Goal: Transaction & Acquisition: Book appointment/travel/reservation

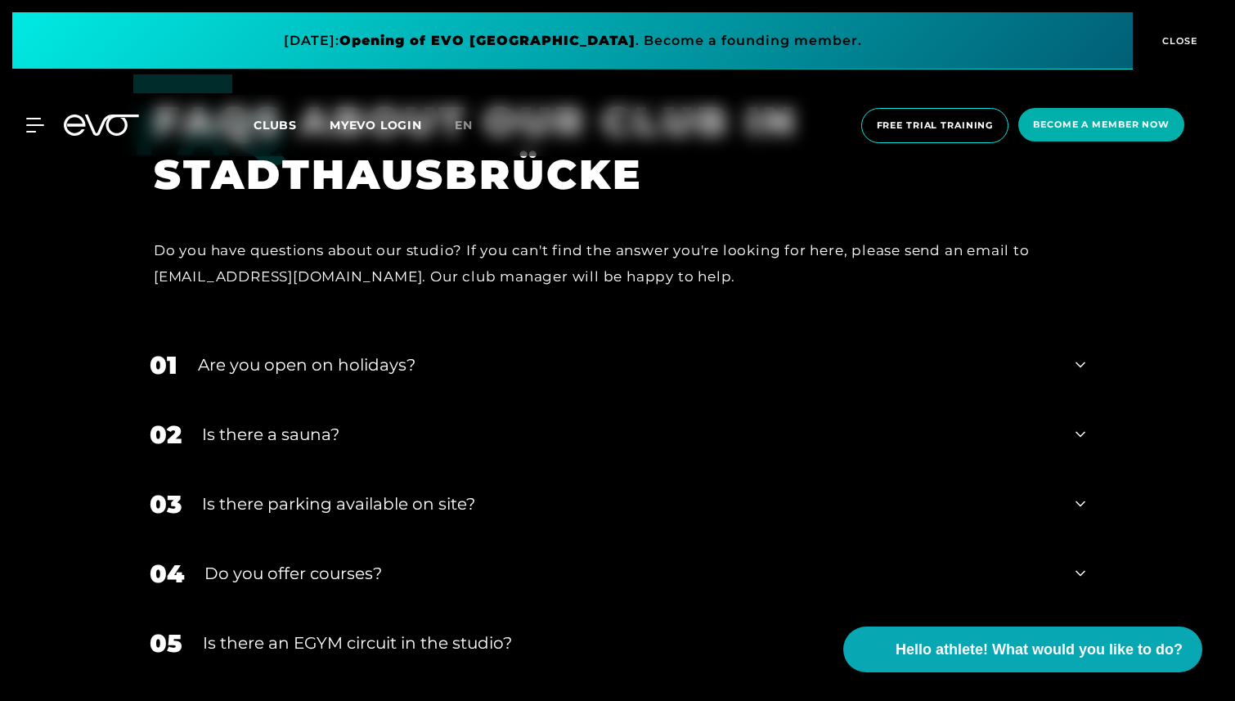
scroll to position [5984, 0]
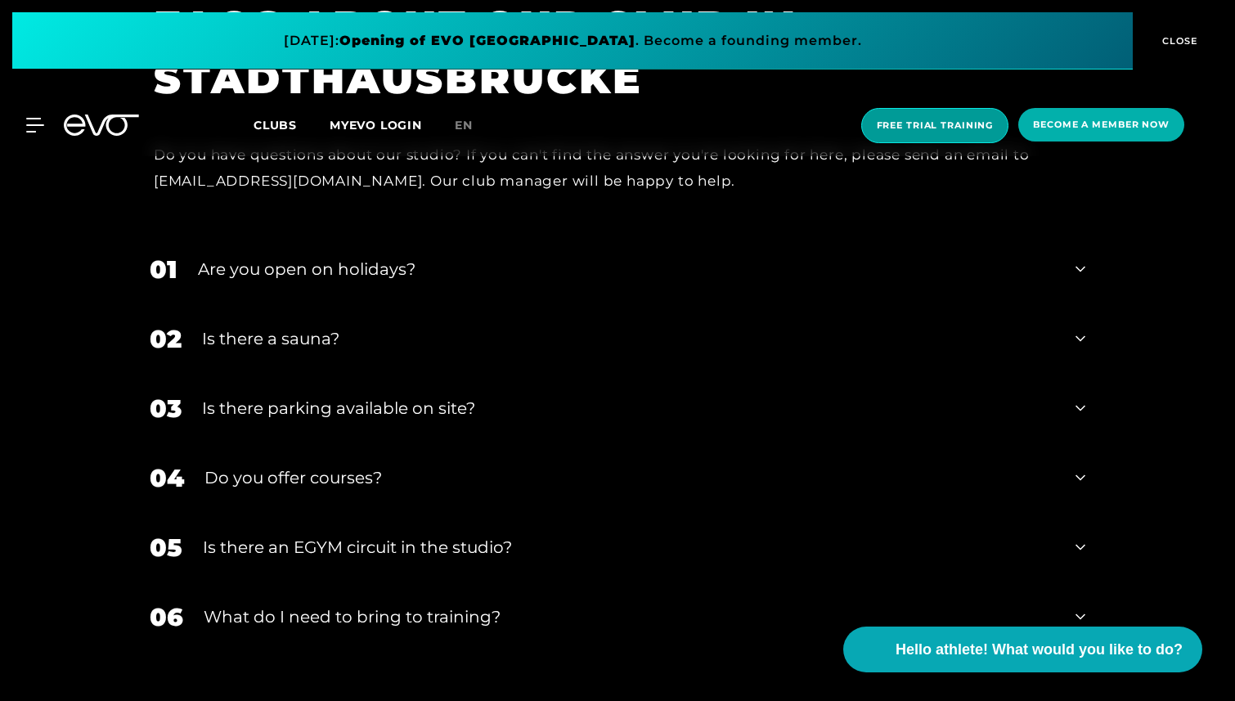
click at [944, 141] on span "Free trial training" at bounding box center [935, 125] width 148 height 35
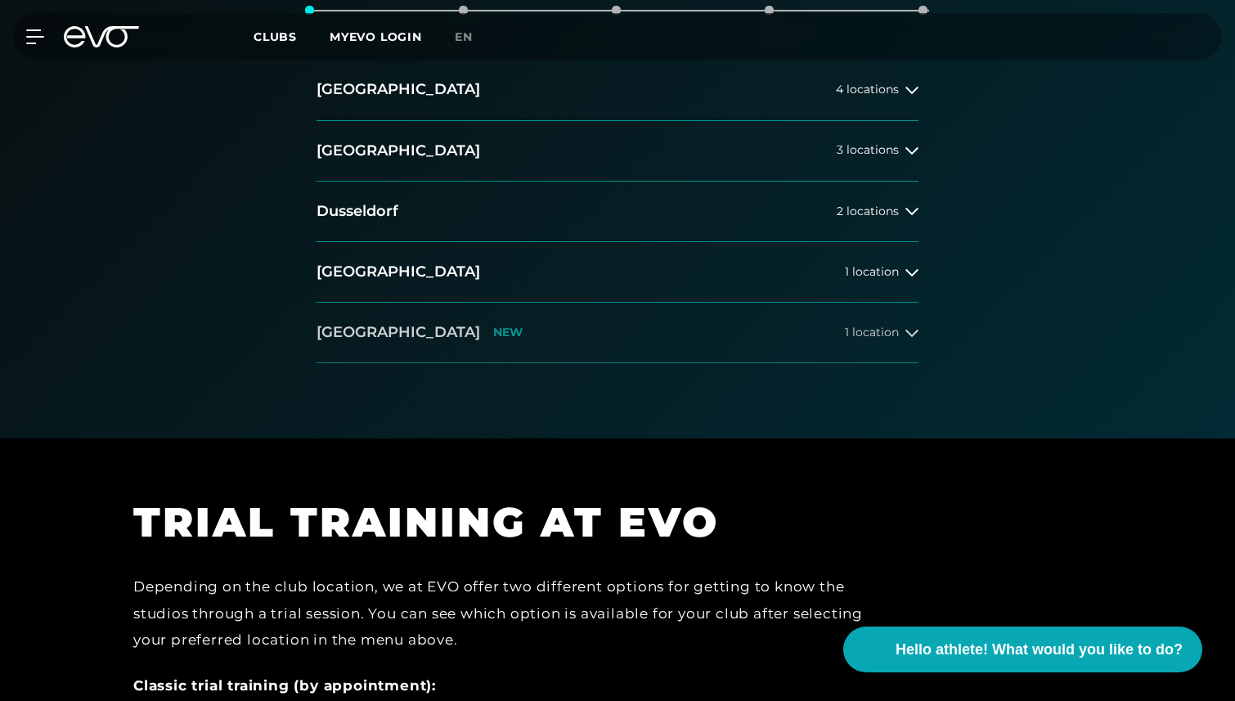
scroll to position [217, 0]
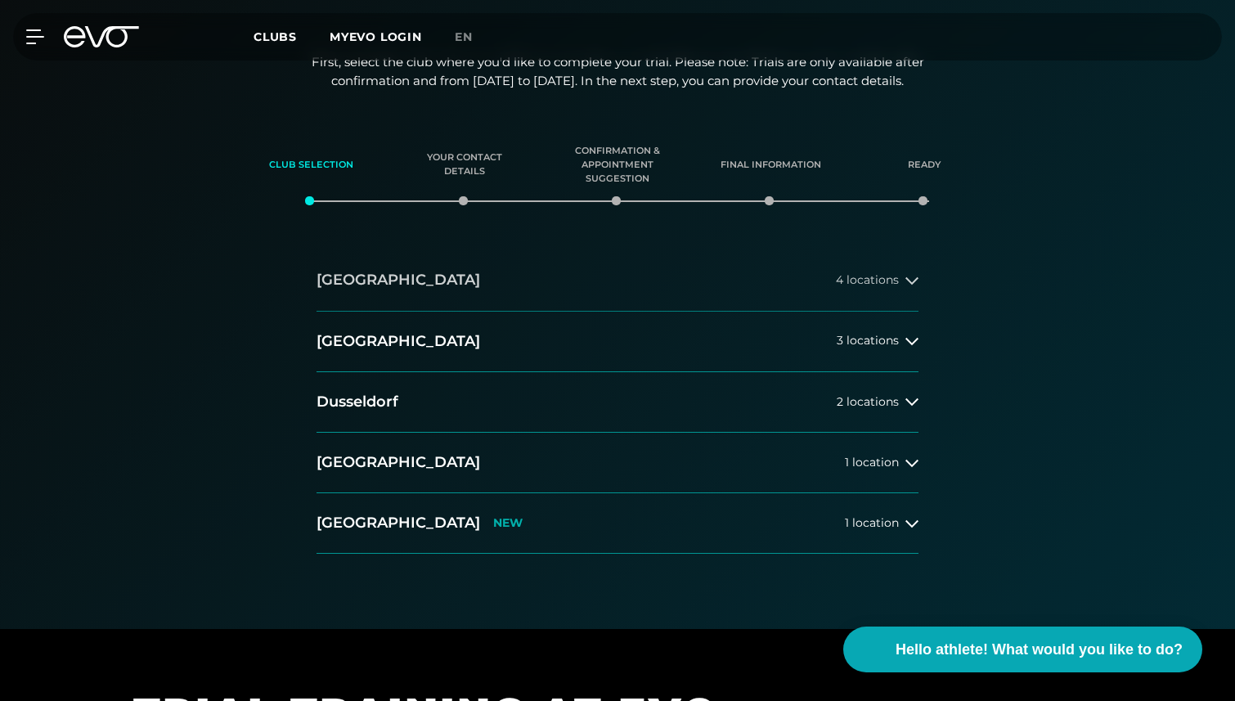
click at [858, 296] on button "[GEOGRAPHIC_DATA] 4 locations" at bounding box center [617, 280] width 602 height 60
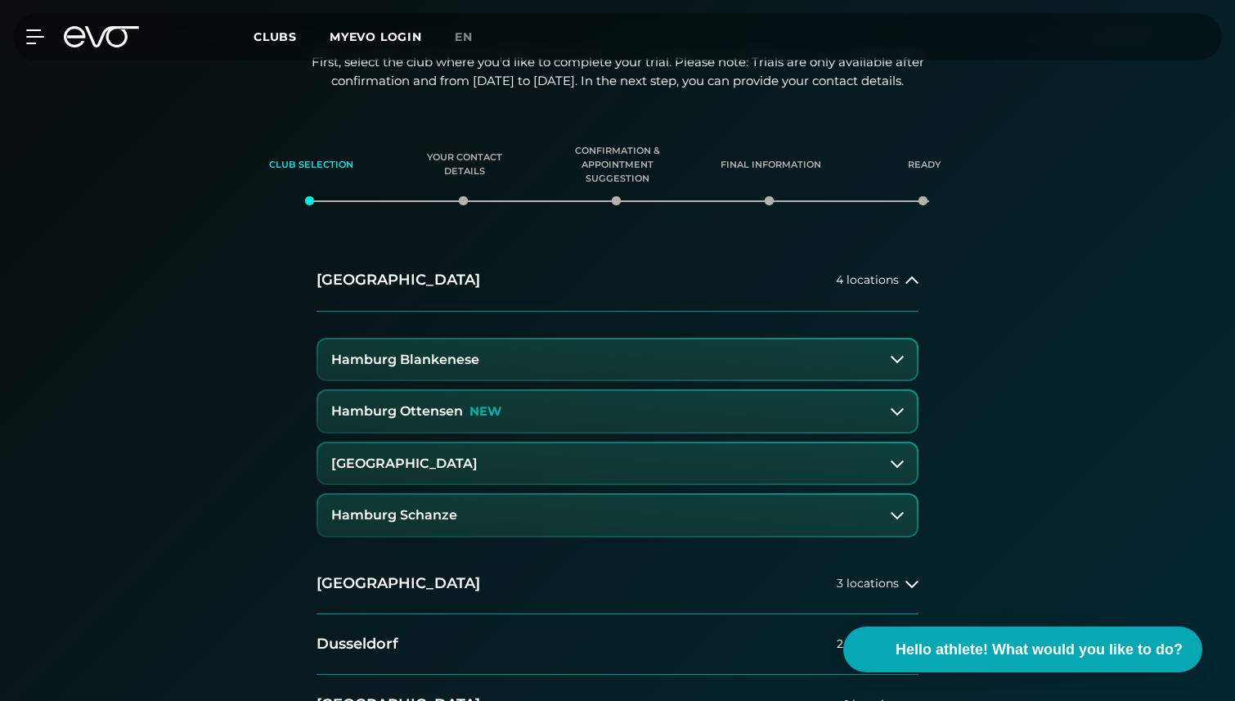
click at [561, 472] on button "[GEOGRAPHIC_DATA]" at bounding box center [617, 463] width 598 height 41
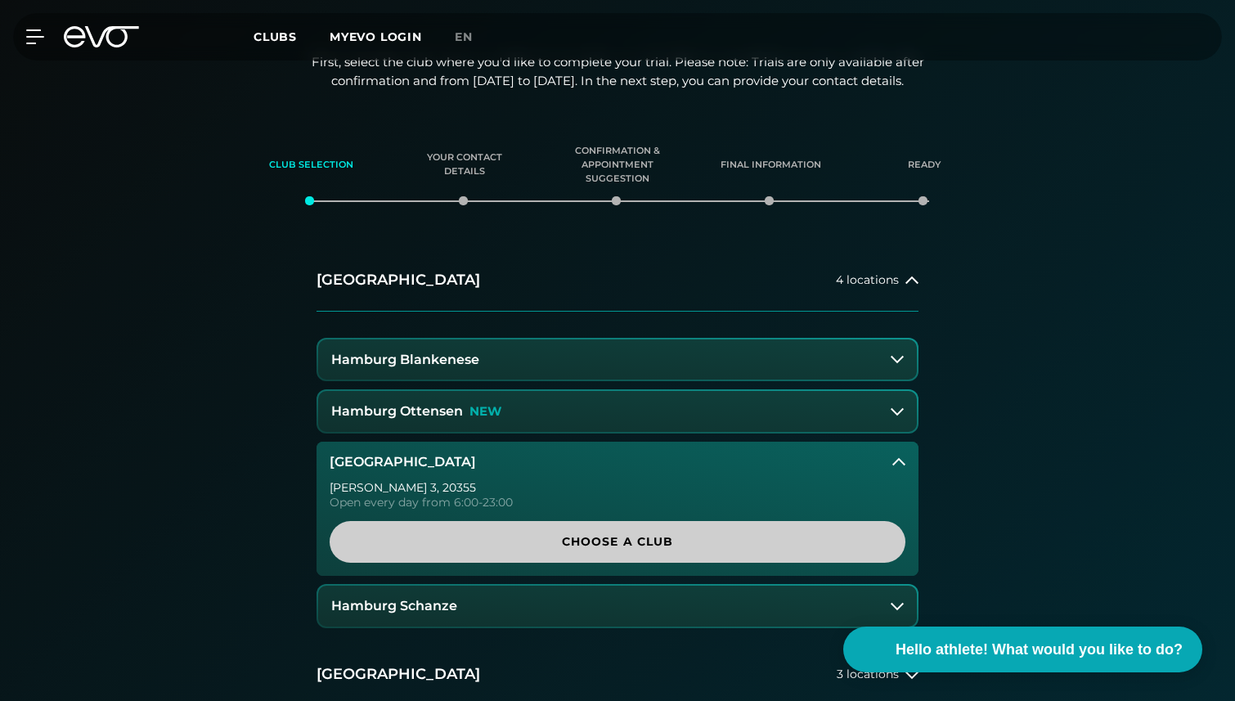
click at [552, 529] on span "Choose a club" at bounding box center [617, 542] width 576 height 42
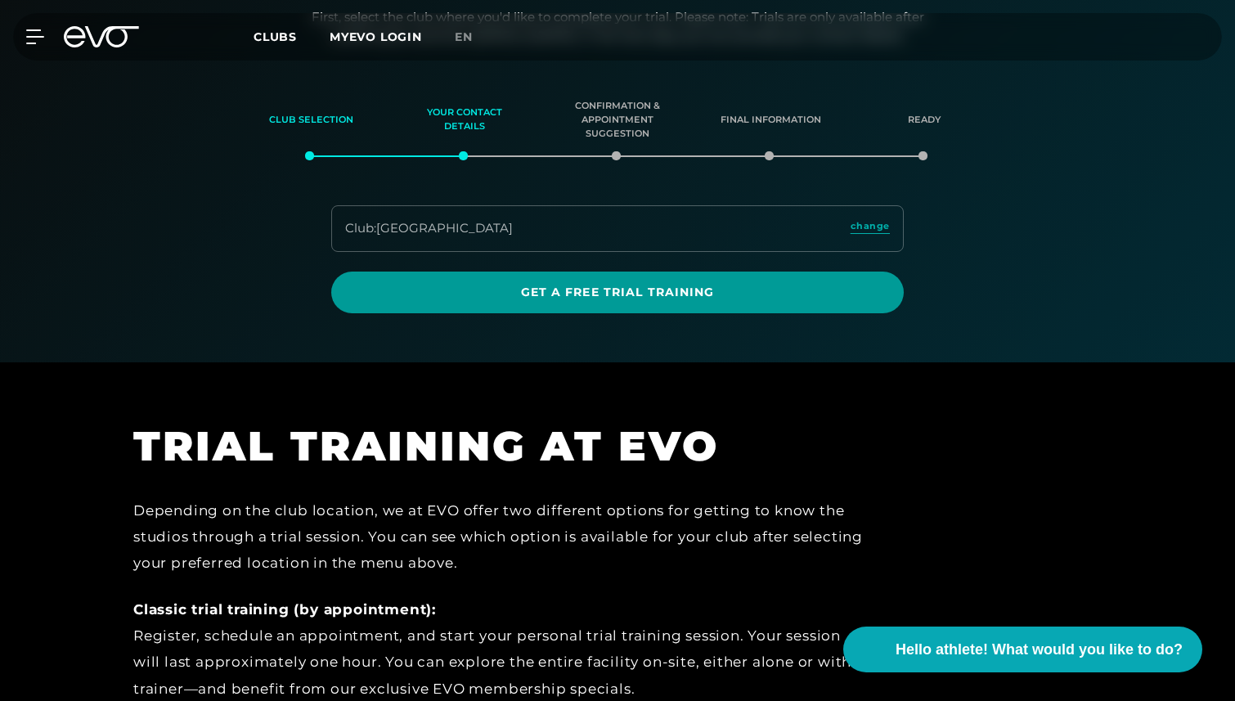
click at [649, 286] on font "Get a free trial training" at bounding box center [618, 292] width 194 height 15
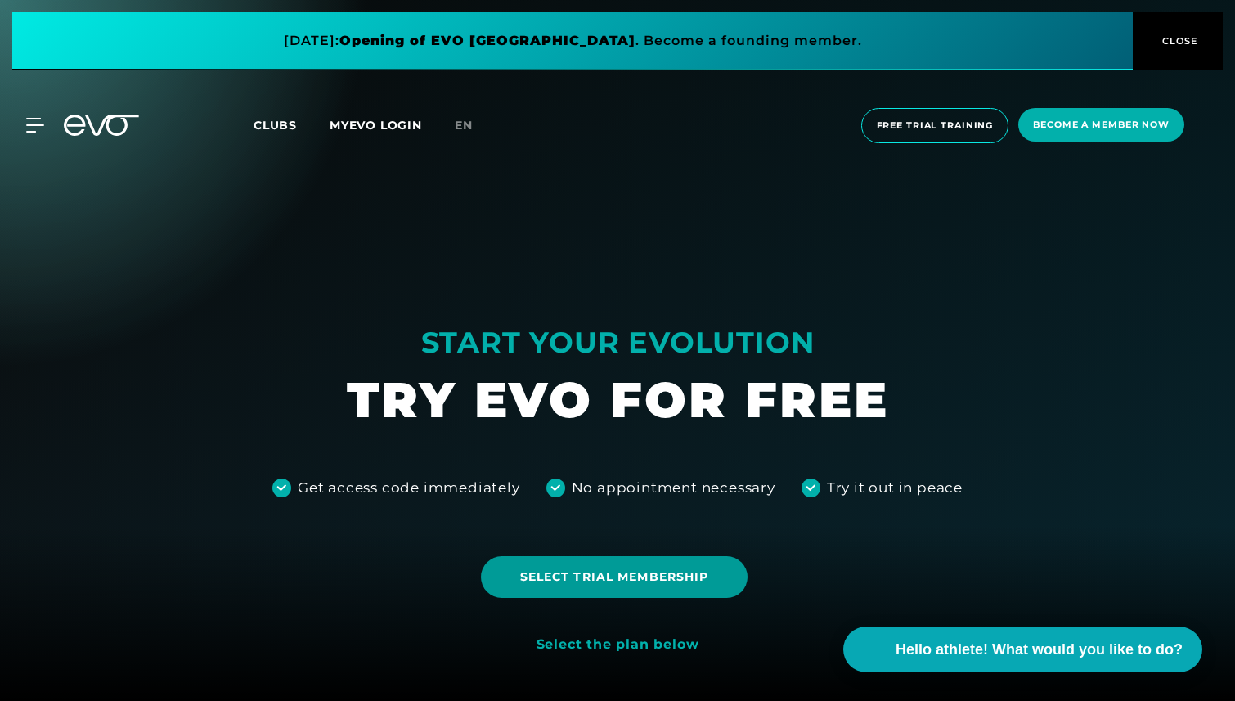
click at [600, 569] on span "Select trial membership" at bounding box center [614, 576] width 189 height 17
click at [33, 126] on icon at bounding box center [38, 125] width 24 height 15
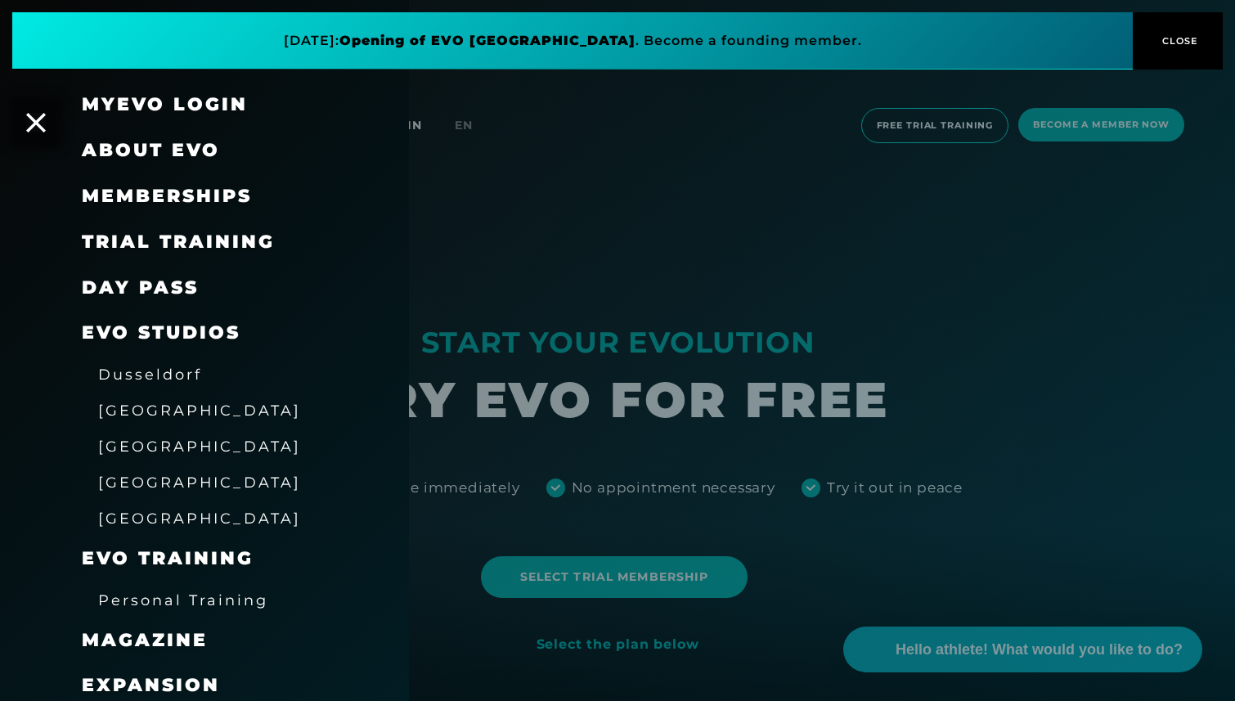
click at [146, 194] on font "Memberships" at bounding box center [167, 196] width 170 height 22
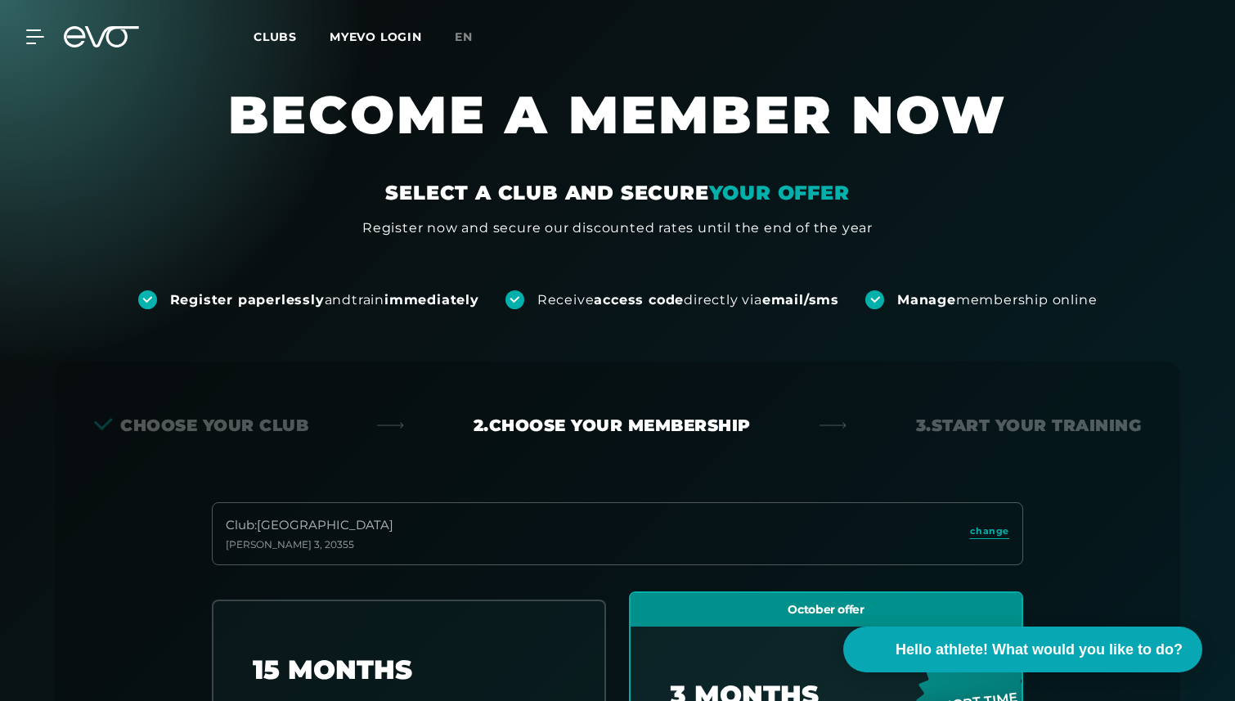
click at [114, 31] on icon at bounding box center [101, 36] width 75 height 21
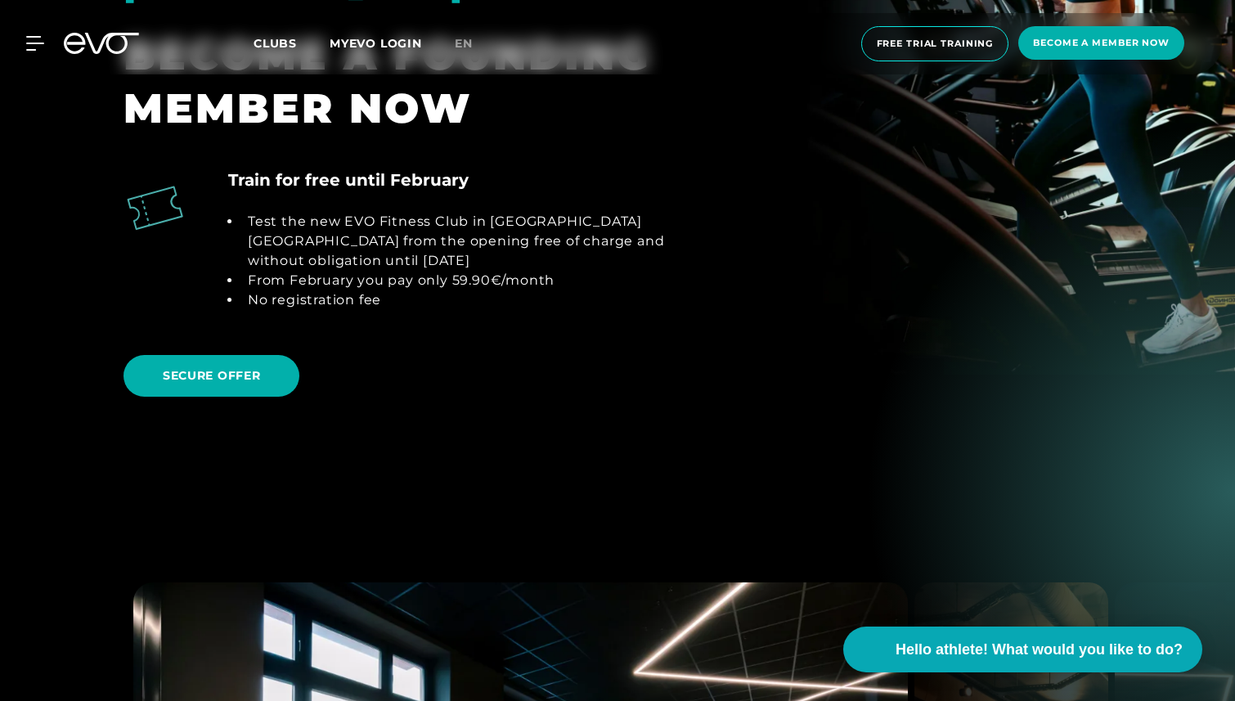
scroll to position [1905, 0]
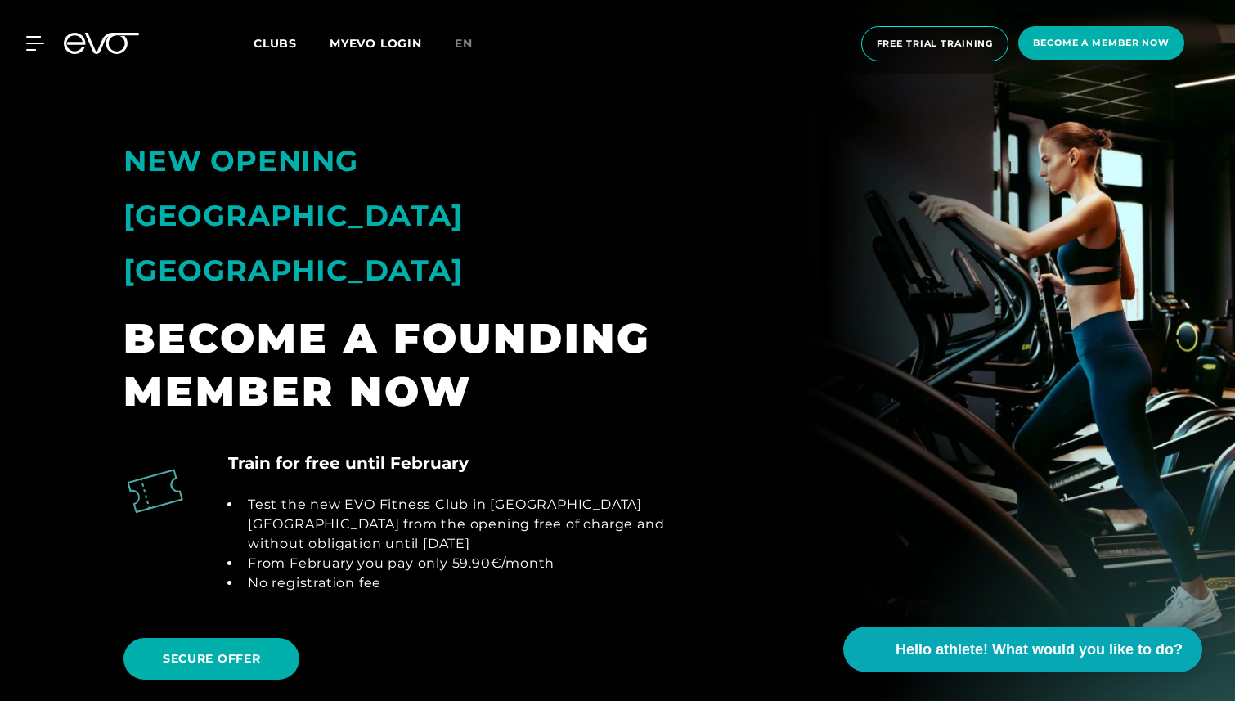
click at [101, 52] on icon at bounding box center [101, 43] width 75 height 21
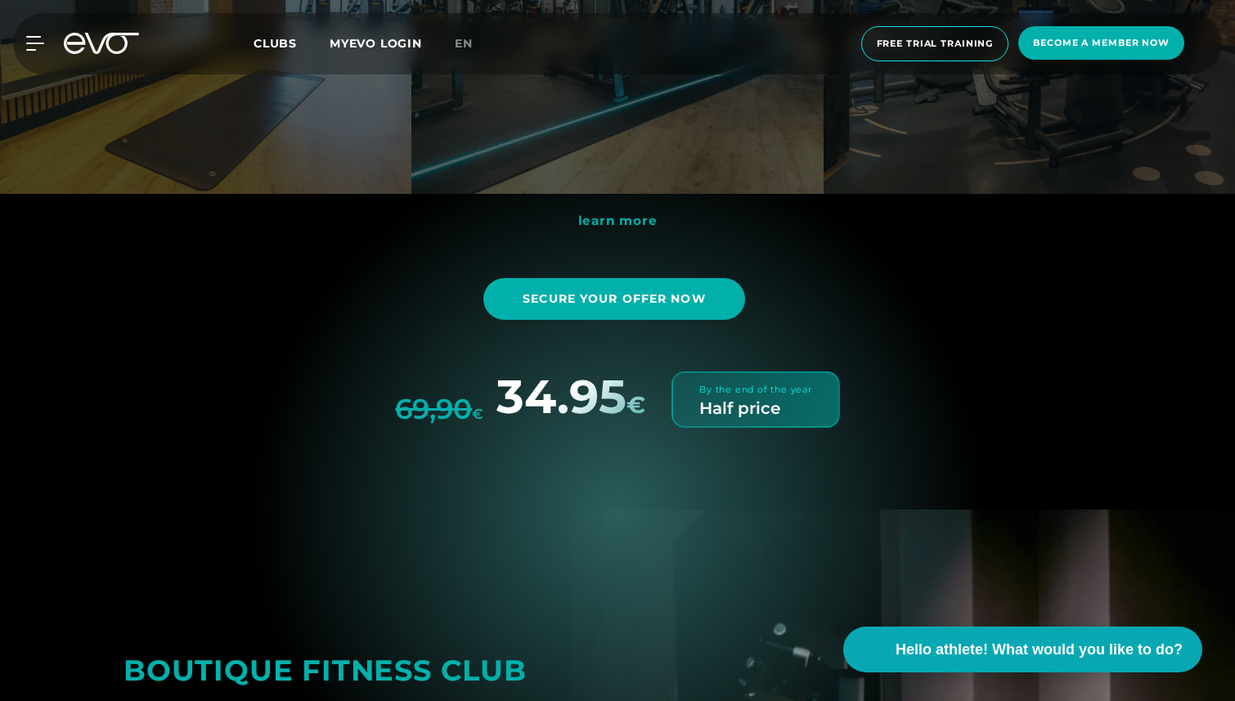
scroll to position [5770, 0]
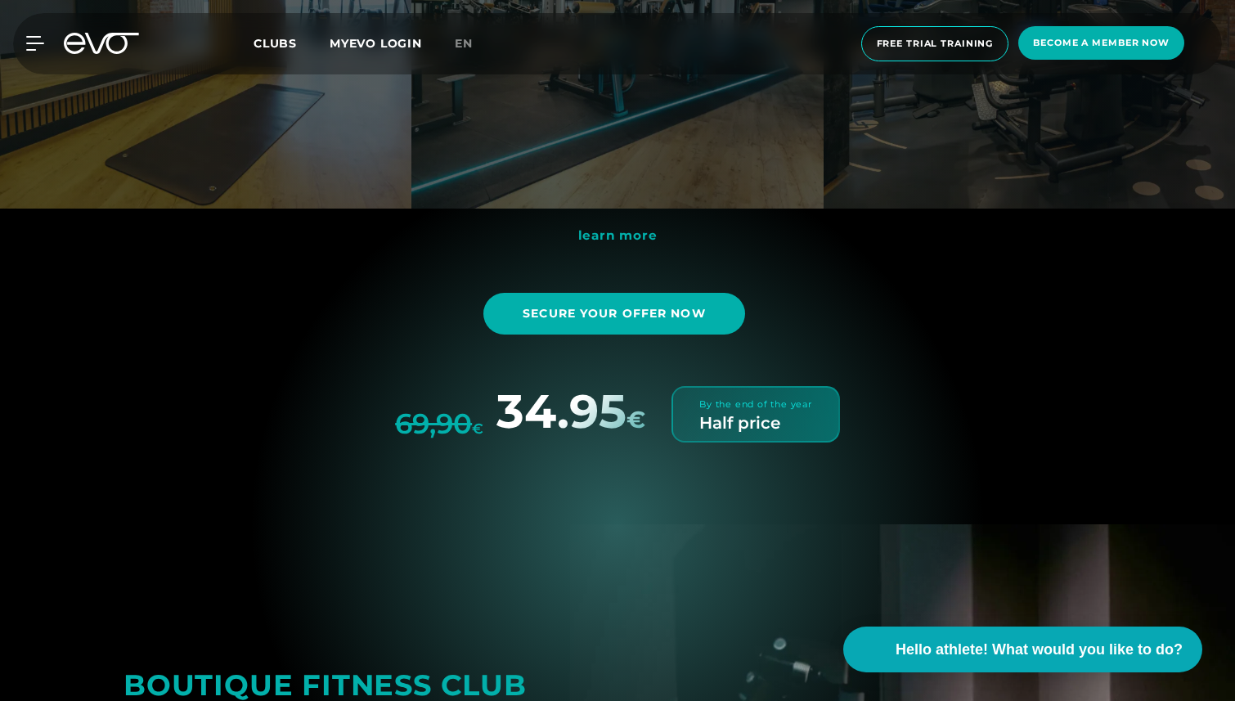
click at [738, 413] on font "Half price" at bounding box center [739, 423] width 81 height 20
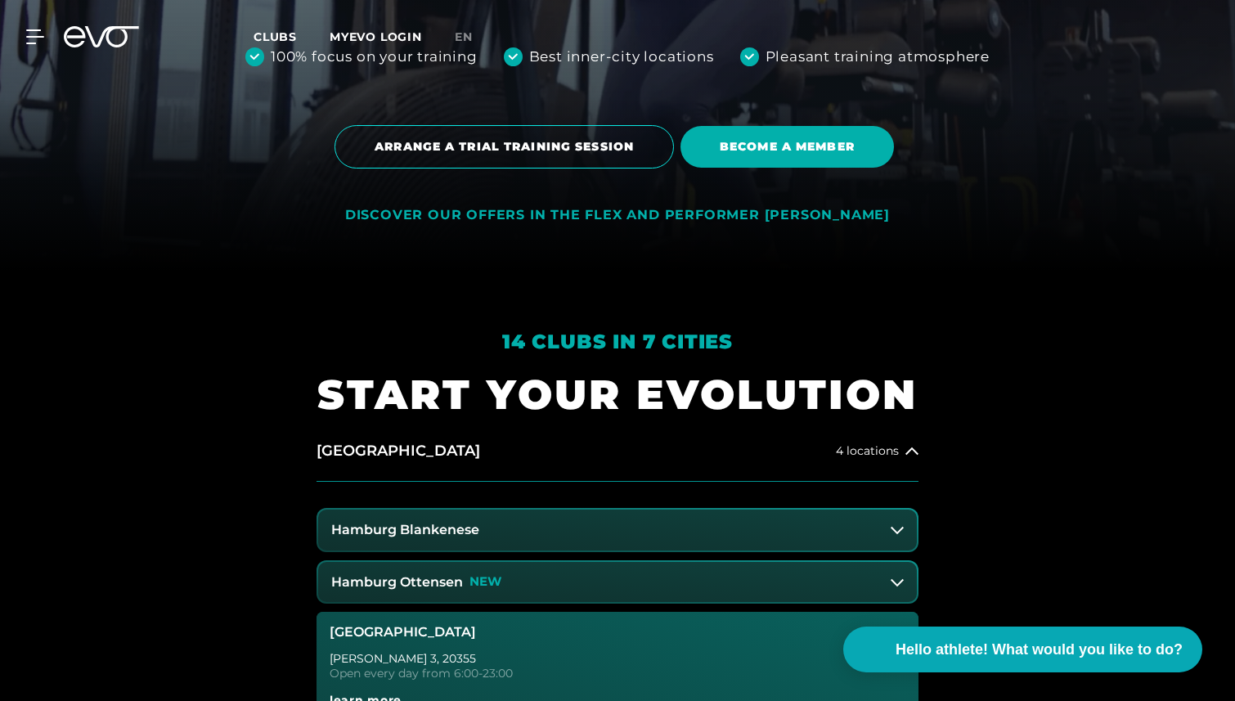
scroll to position [0, 0]
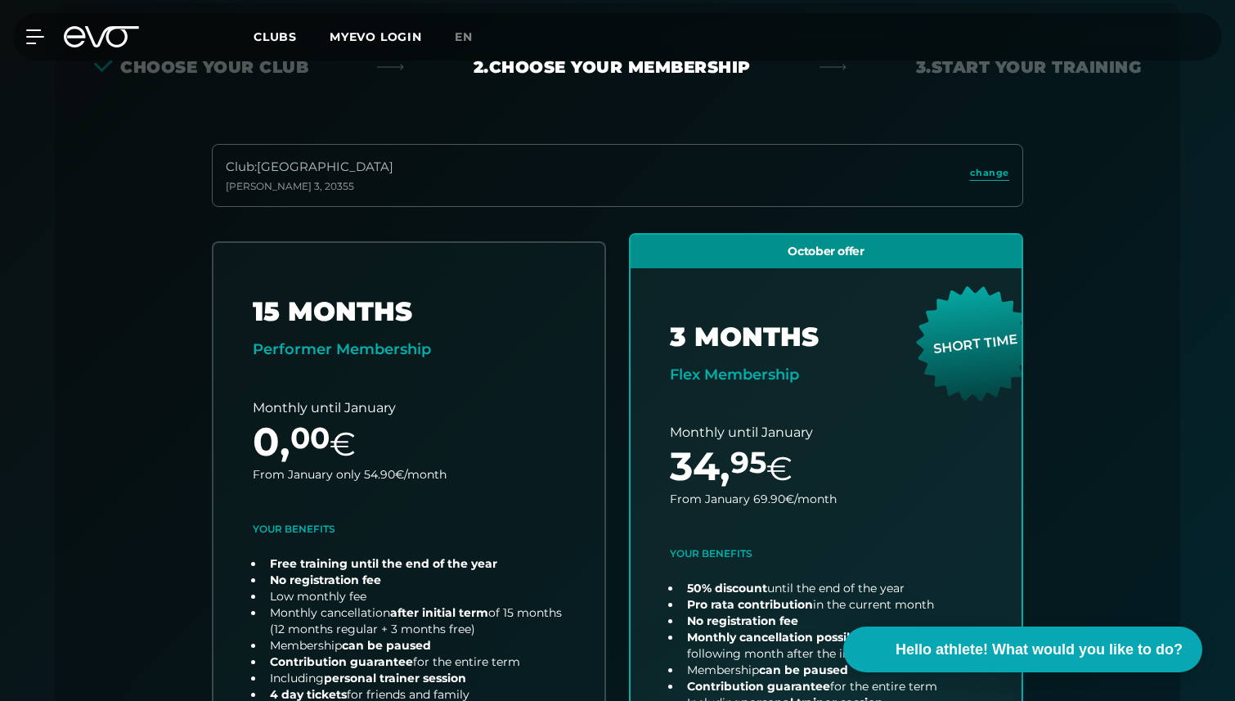
scroll to position [361, 0]
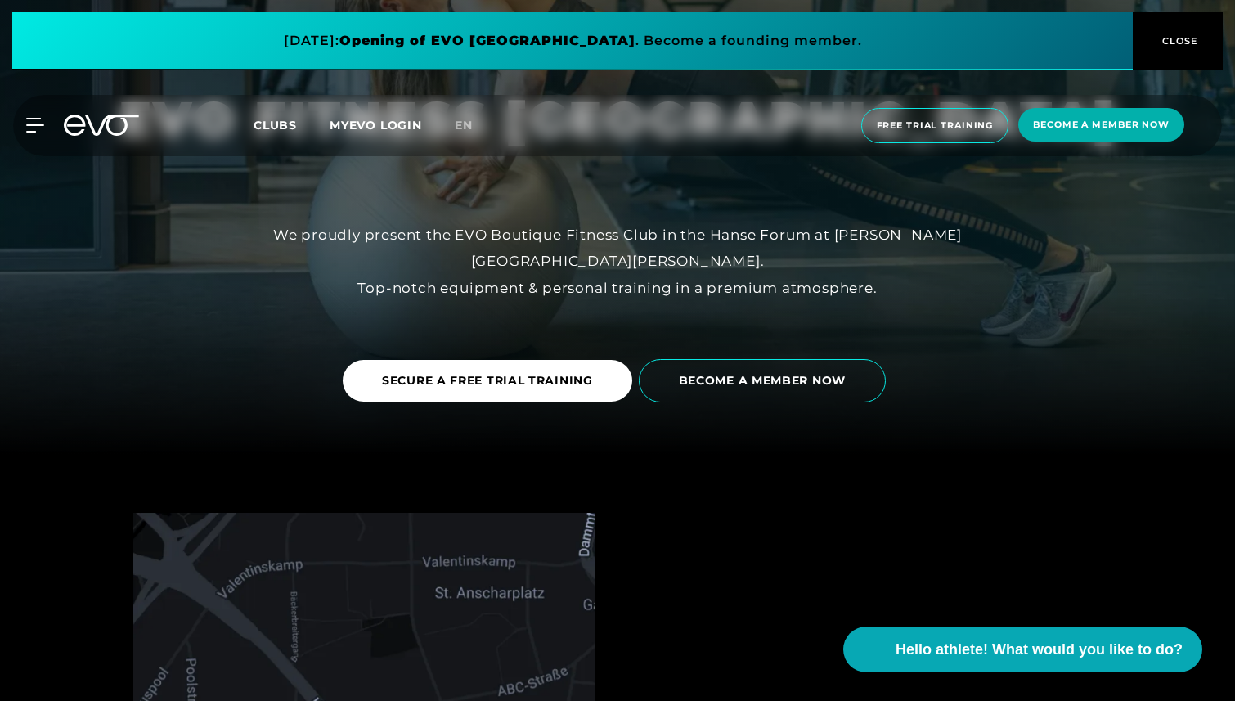
scroll to position [258, 0]
